Goal: Task Accomplishment & Management: Manage account settings

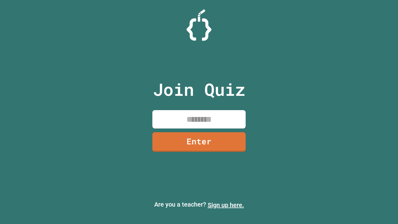
click at [225, 205] on link "Sign up here." at bounding box center [225, 204] width 36 height 7
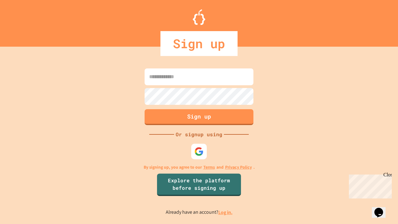
click at [225, 212] on link "Log in." at bounding box center [225, 212] width 14 height 7
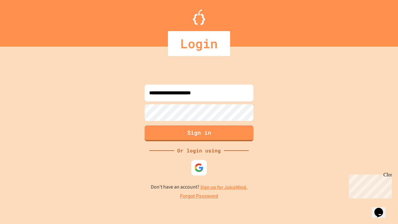
type input "**********"
